Goal: Information Seeking & Learning: Check status

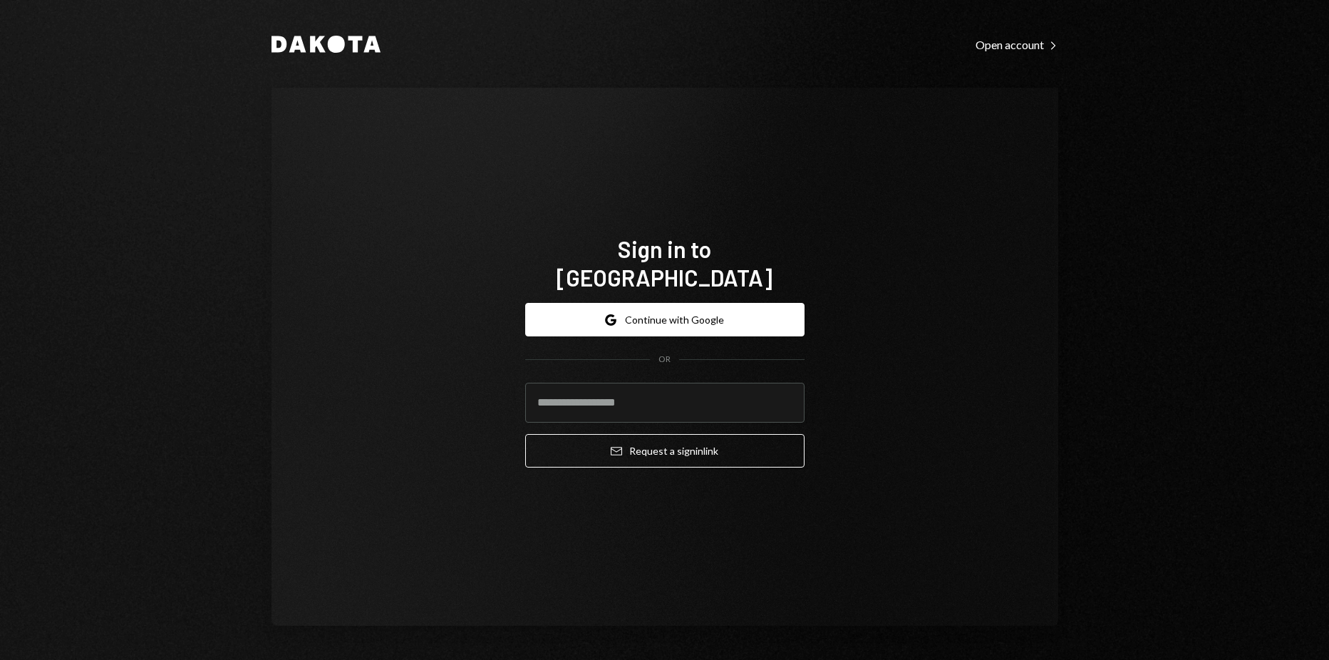
type input "*"
type input "**********"
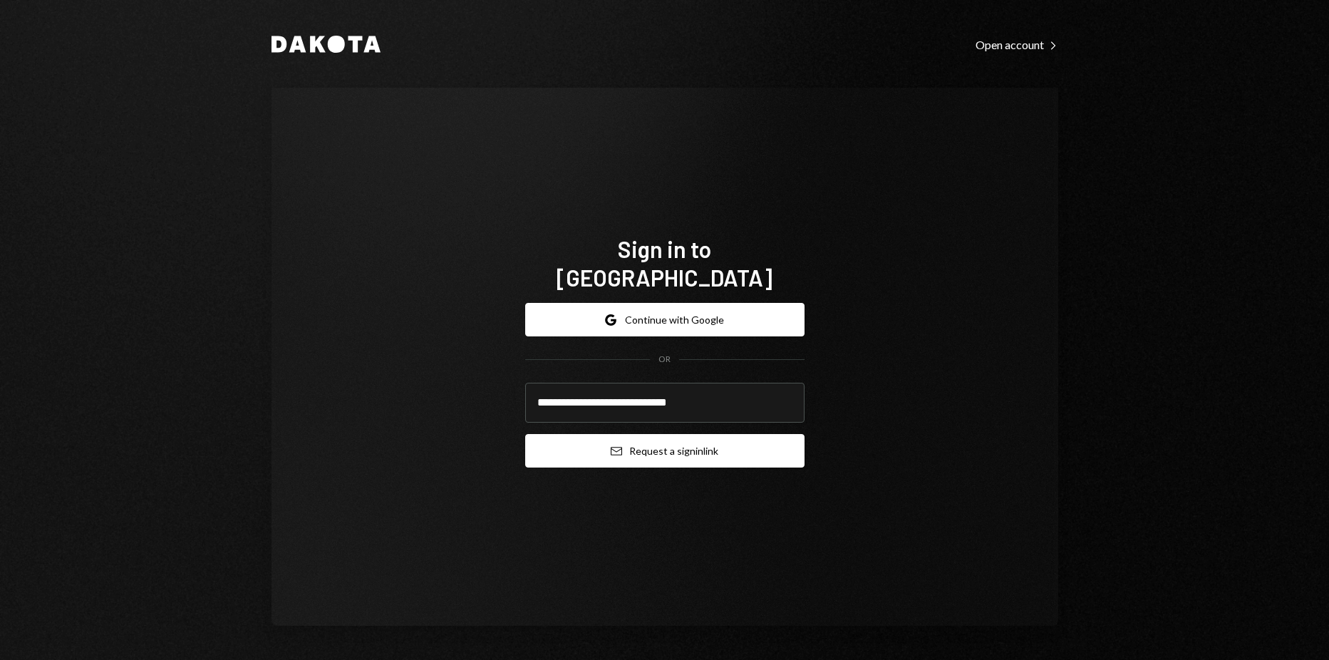
click at [627, 438] on button "Email Request a sign in link" at bounding box center [664, 450] width 279 height 33
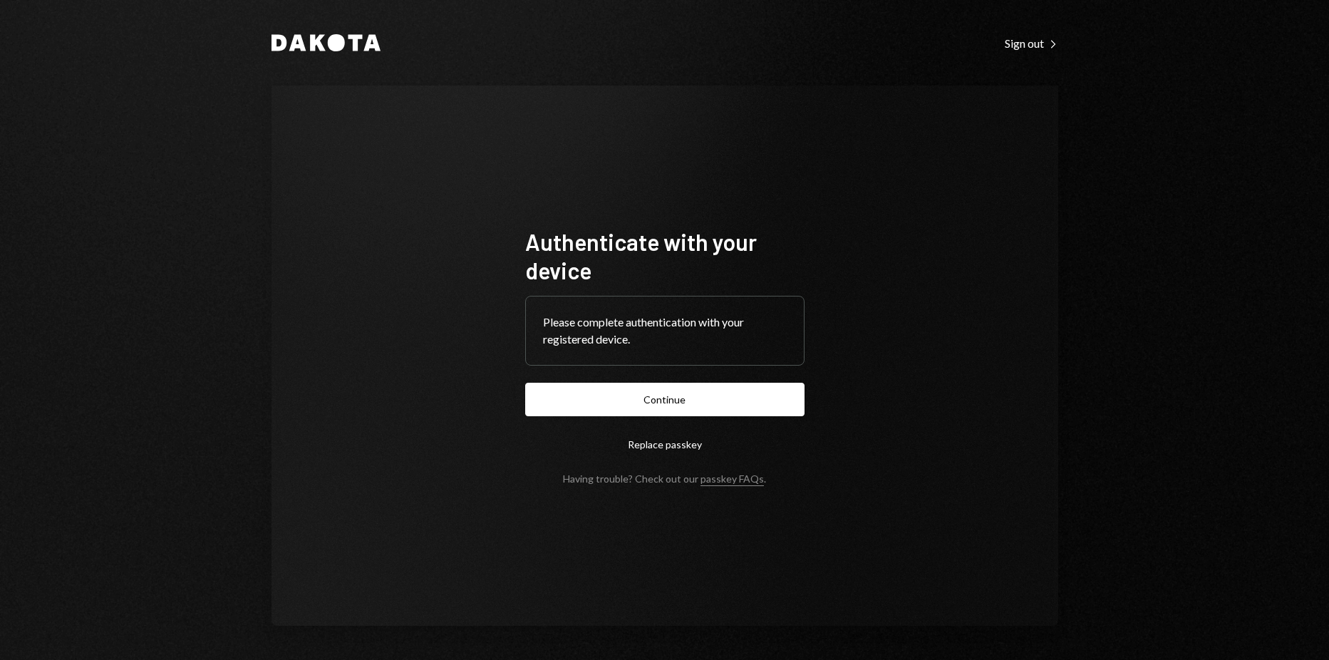
click at [579, 420] on form "Authenticate with your device Please complete authentication with your register…" at bounding box center [664, 355] width 279 height 257
click at [591, 404] on button "Continue" at bounding box center [664, 399] width 279 height 33
click at [601, 405] on button "Continue" at bounding box center [664, 399] width 279 height 33
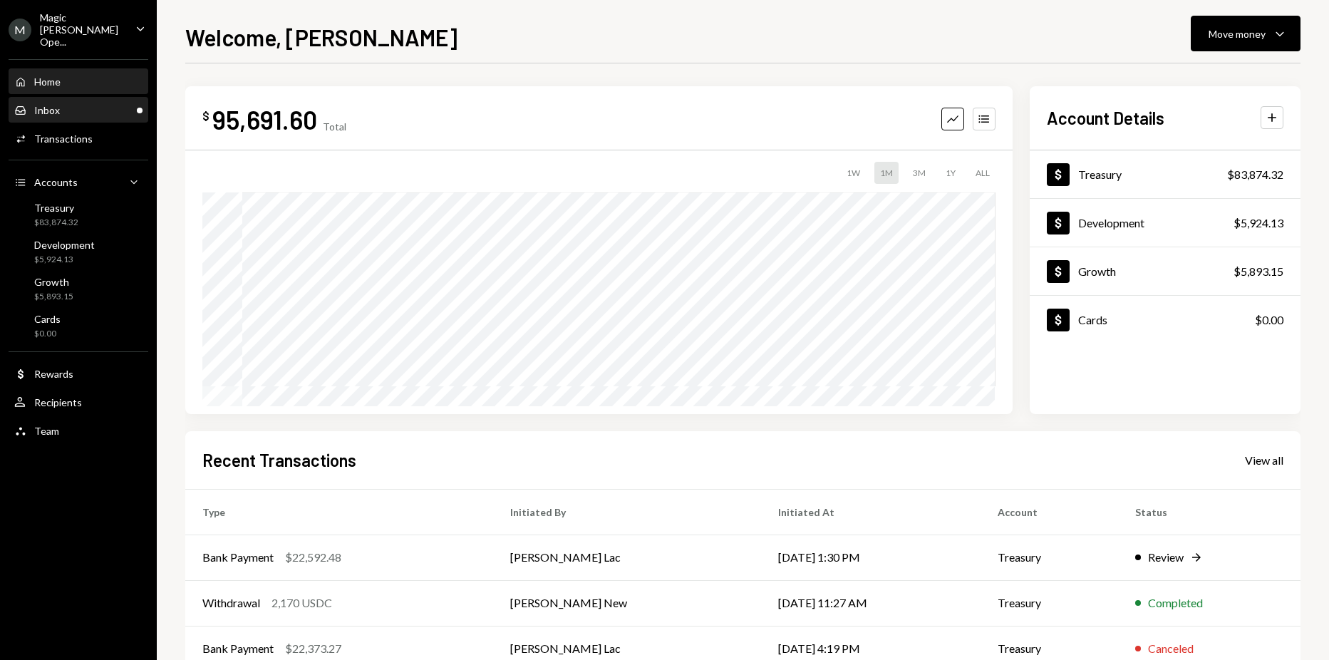
click at [105, 98] on div "Inbox Inbox" at bounding box center [78, 110] width 128 height 24
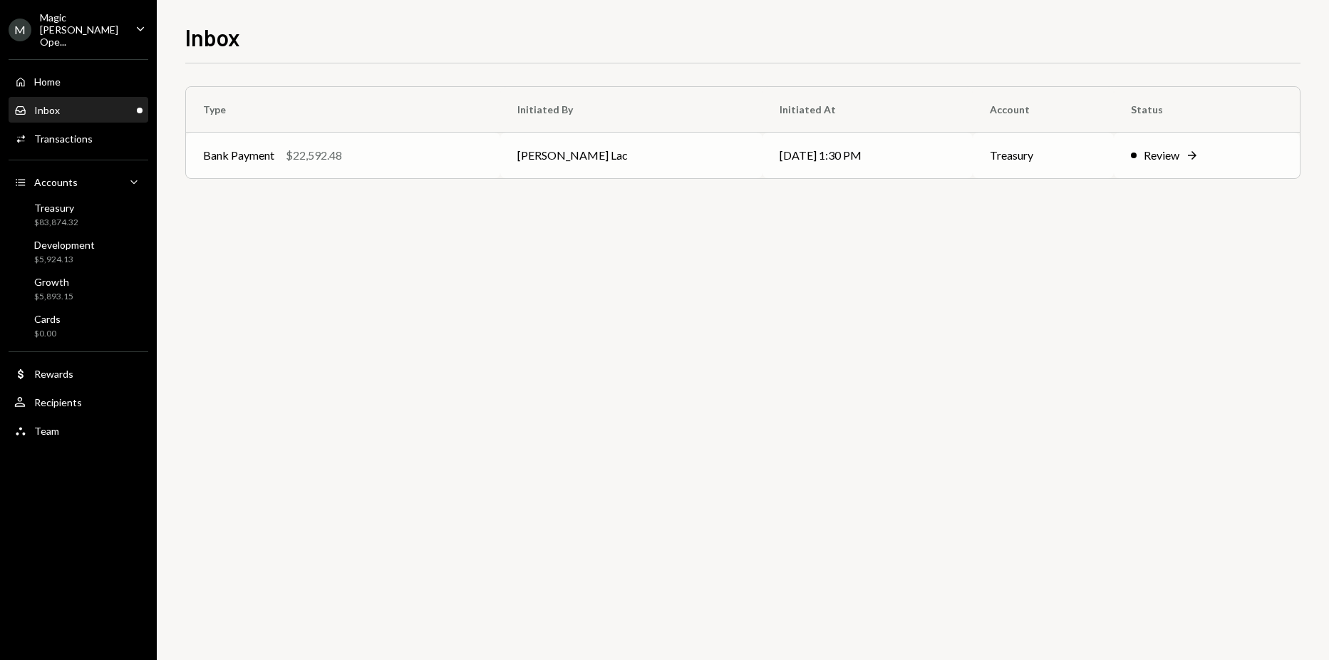
click at [359, 149] on div "Bank Payment $22,592.48" at bounding box center [343, 155] width 280 height 17
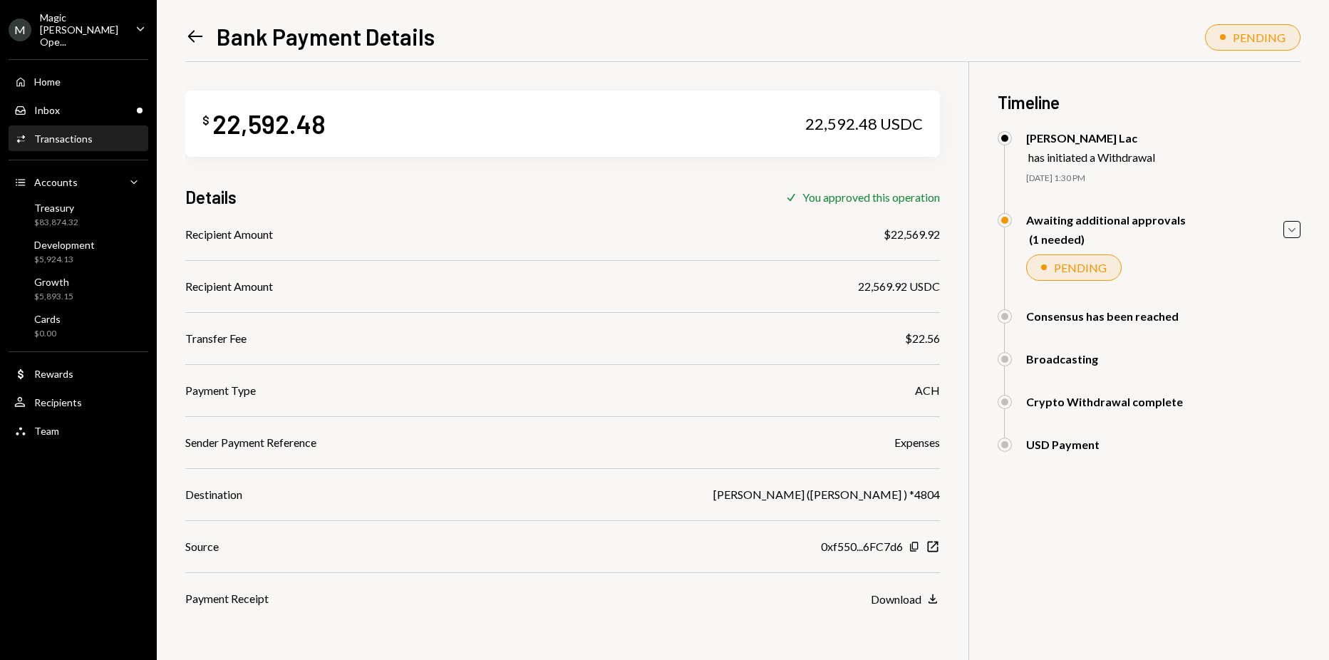
click at [108, 34] on div "Magic Newton Ope..." at bounding box center [82, 29] width 84 height 36
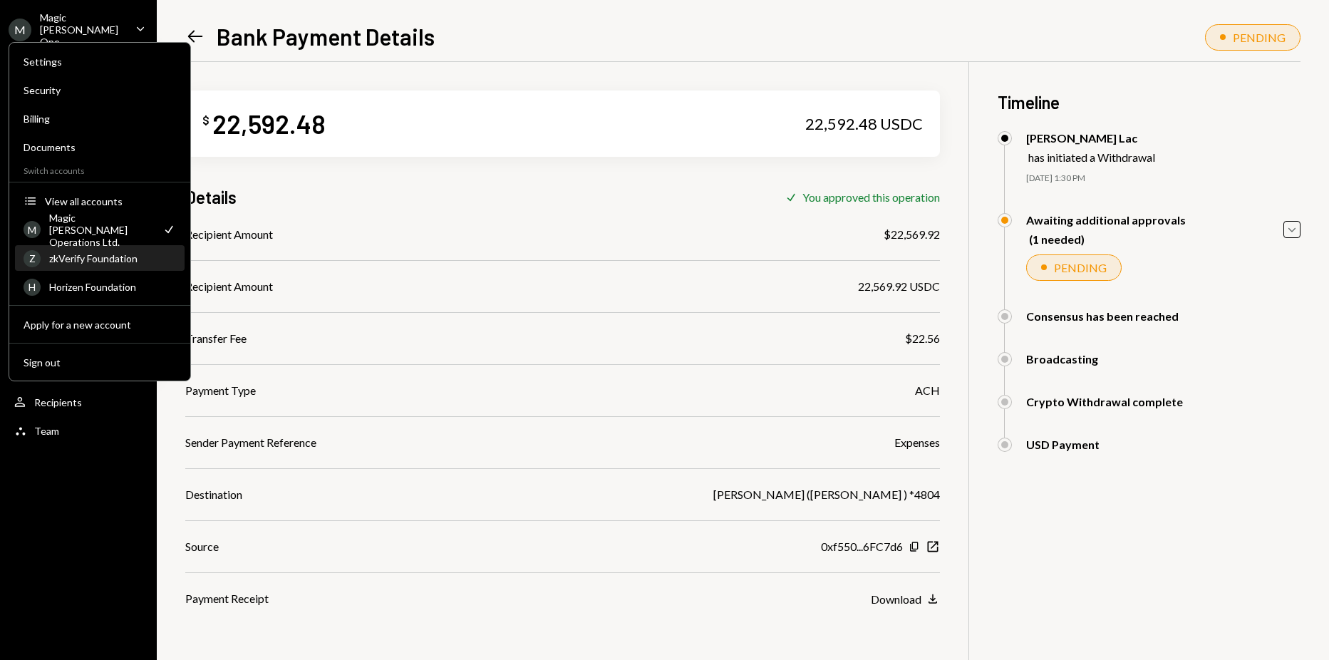
click at [91, 261] on div "zkVerify Foundation" at bounding box center [112, 258] width 127 height 12
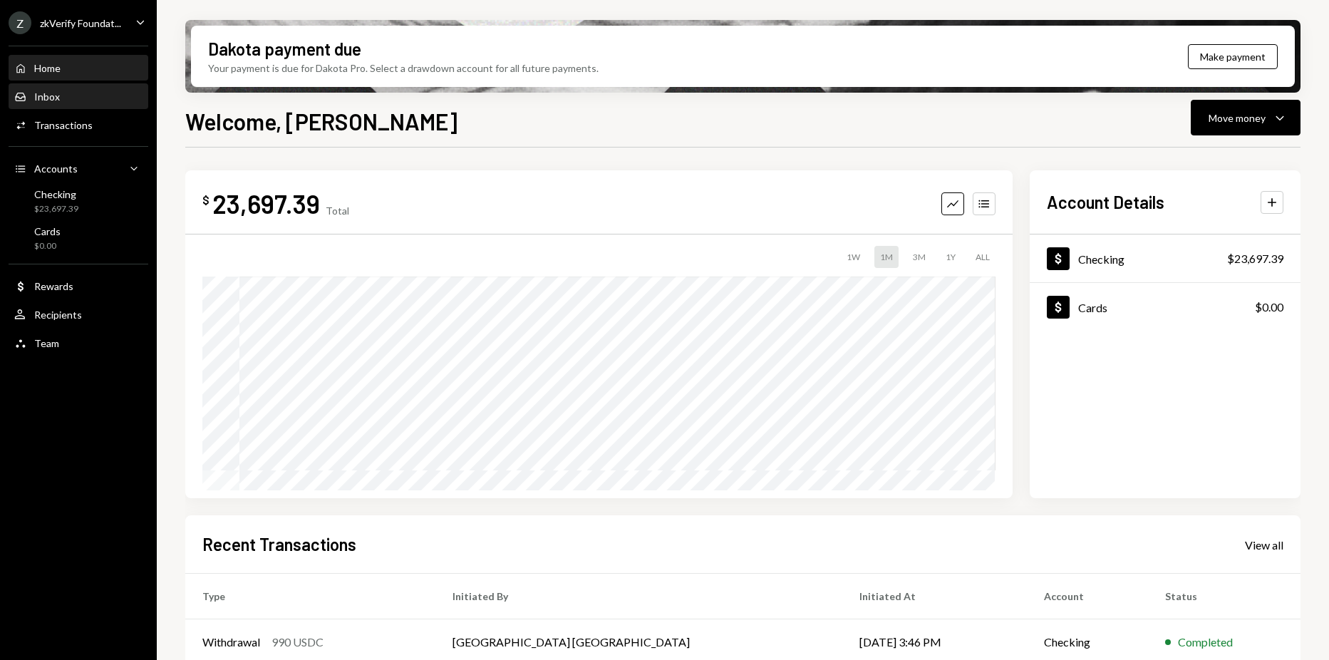
click at [101, 102] on div "Inbox Inbox" at bounding box center [78, 96] width 128 height 13
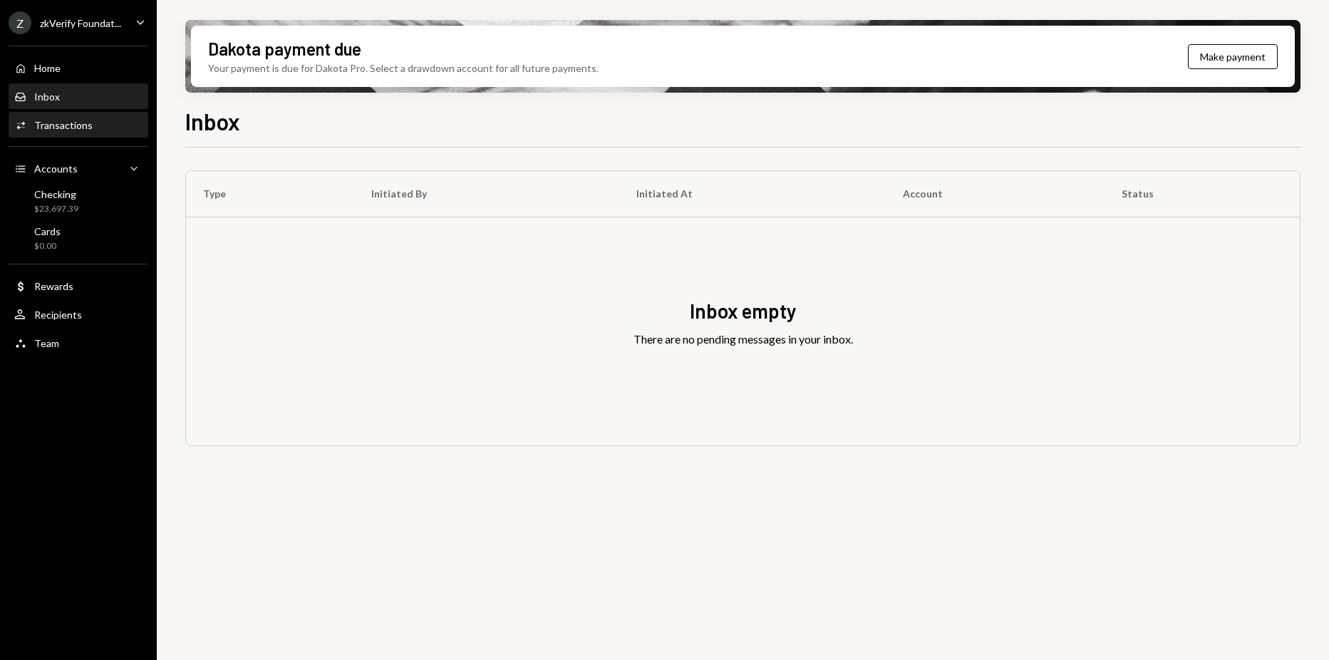
click at [120, 119] on div "Activities Transactions" at bounding box center [78, 125] width 128 height 13
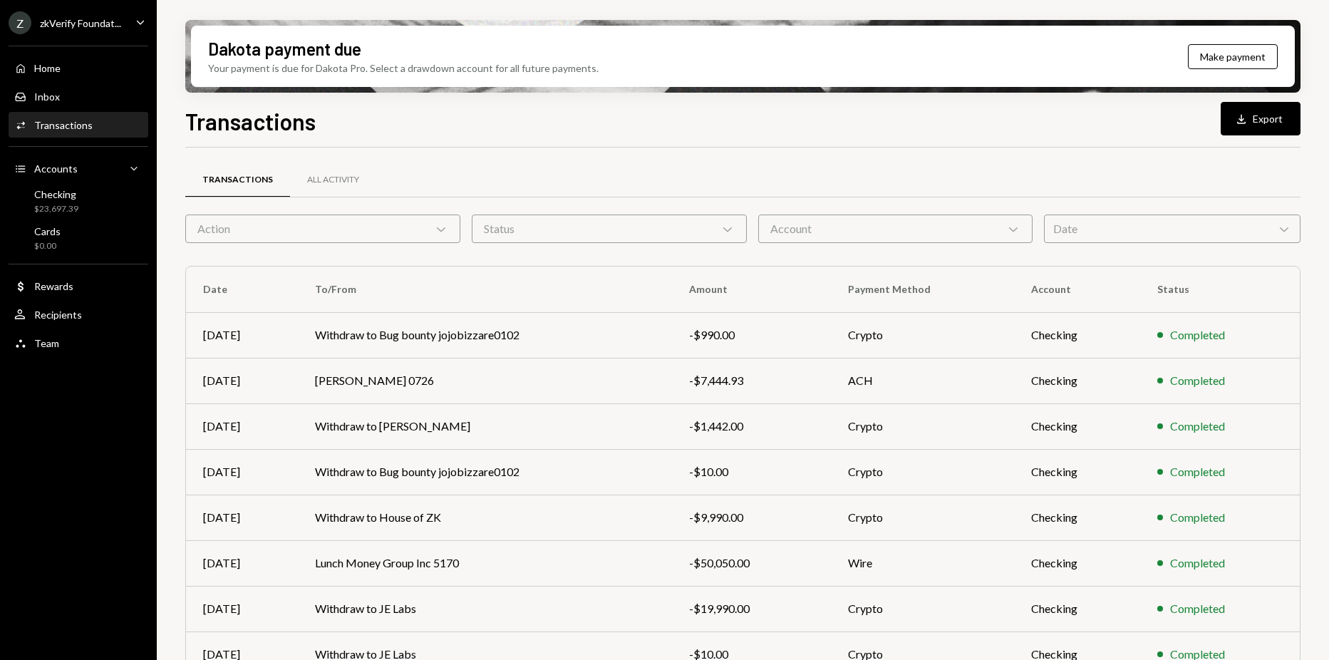
click at [81, 20] on div "zkVerify Foundat..." at bounding box center [80, 23] width 81 height 12
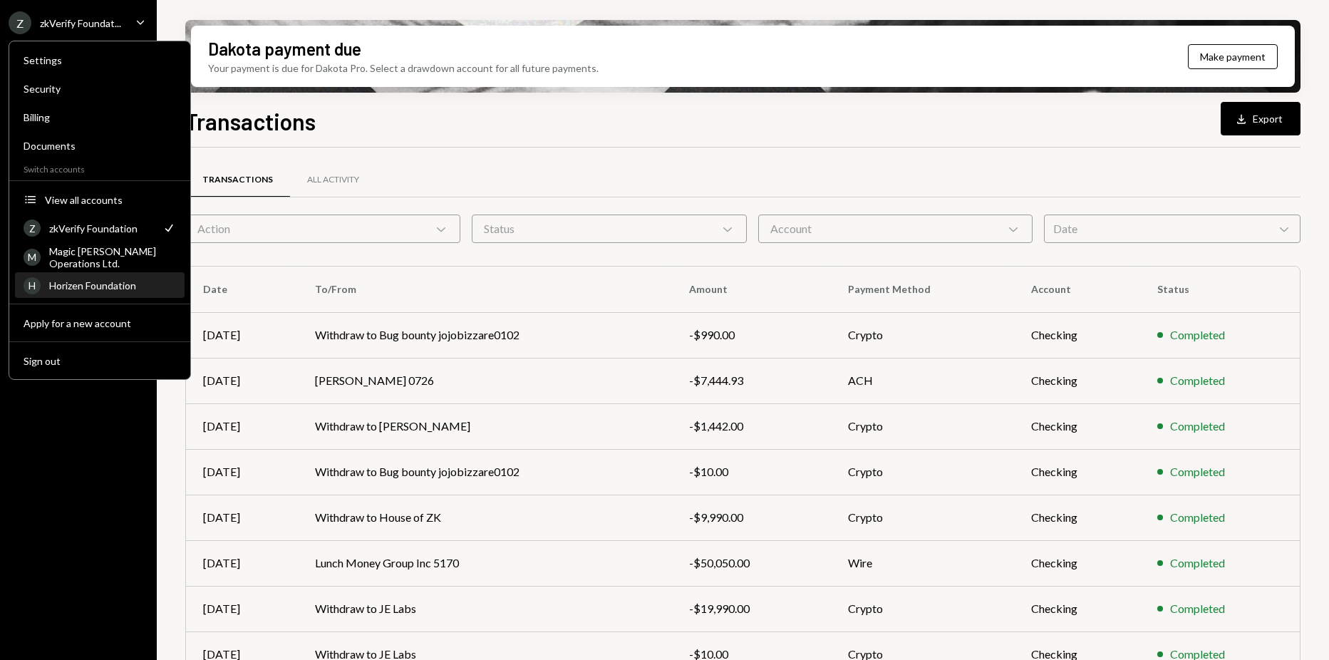
click at [123, 285] on div "Horizen Foundation" at bounding box center [112, 285] width 127 height 12
